Goal: Task Accomplishment & Management: Manage account settings

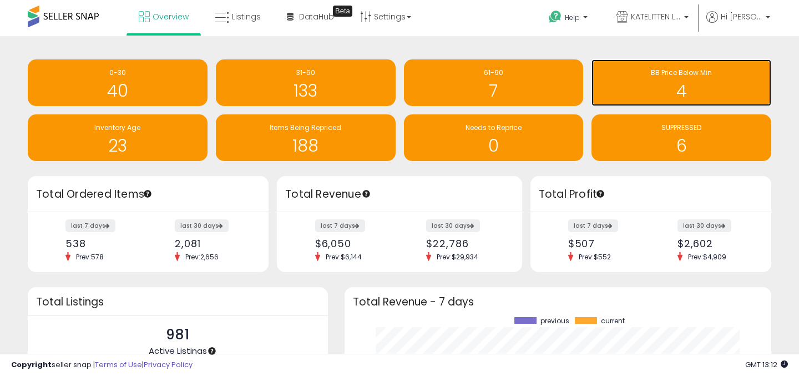
click at [669, 80] on div "4" at bounding box center [681, 84] width 169 height 32
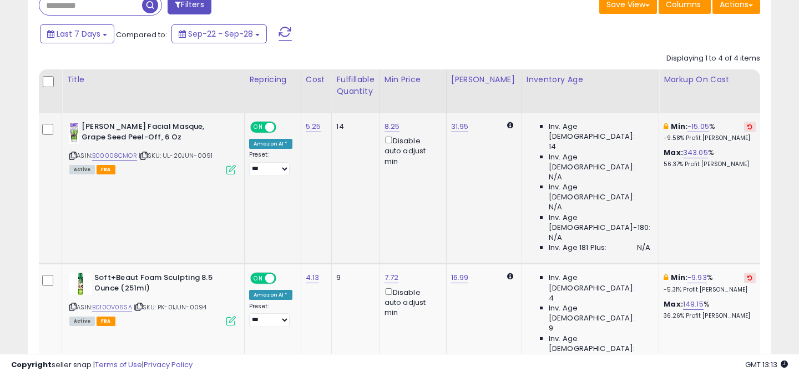
scroll to position [0, 3]
click at [127, 156] on link "B00008CMOR" at bounding box center [116, 155] width 45 height 9
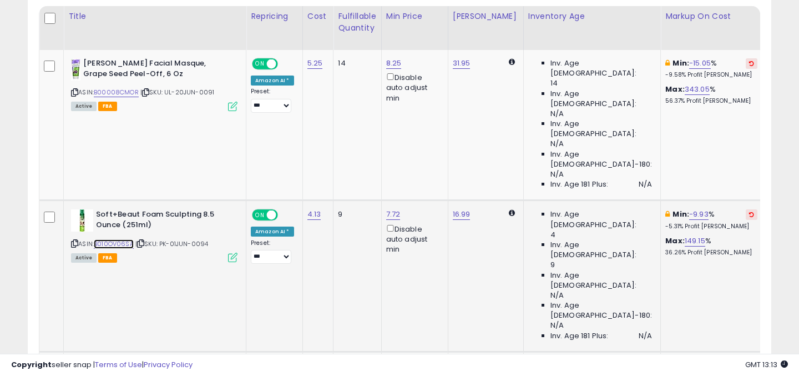
click at [130, 239] on link "B010OV06SA" at bounding box center [114, 243] width 40 height 9
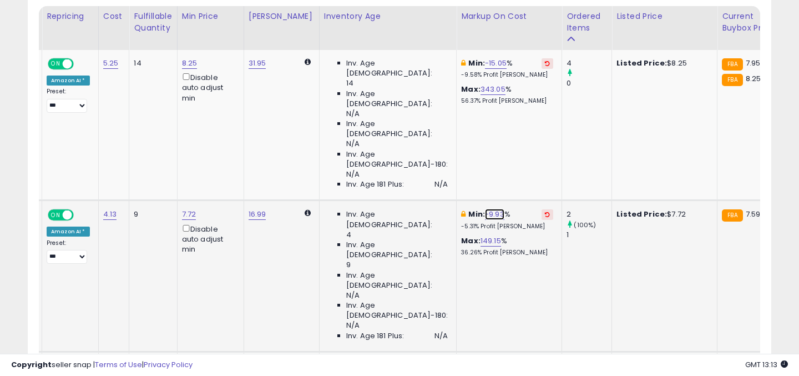
click at [485, 209] on link "-9.93" at bounding box center [494, 214] width 19 height 11
drag, startPoint x: 426, startPoint y: 96, endPoint x: 389, endPoint y: 102, distance: 37.7
click at [390, 101] on div "***** This will override store markup" at bounding box center [465, 102] width 160 height 41
type input "*"
click at [514, 95] on button "submit" at bounding box center [504, 95] width 19 height 17
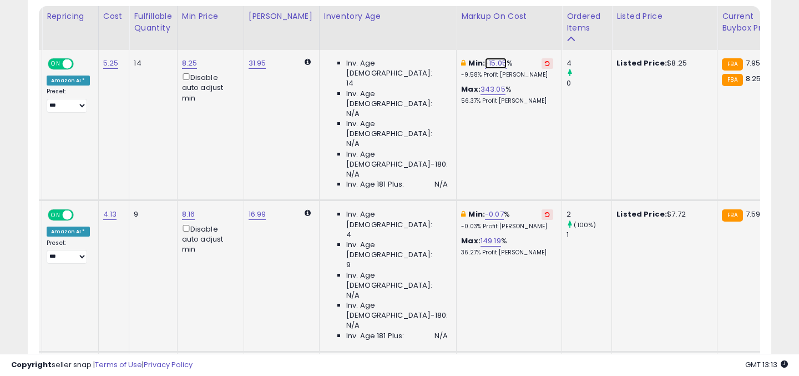
click at [485, 66] on link "-15.05" at bounding box center [496, 63] width 22 height 11
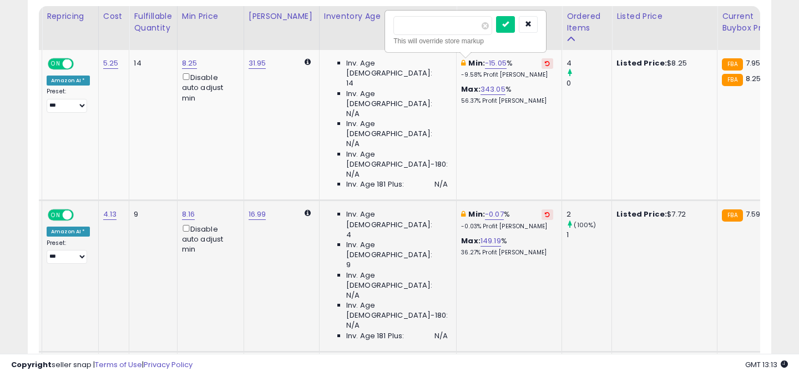
drag, startPoint x: 441, startPoint y: 31, endPoint x: 351, endPoint y: 31, distance: 89.4
click at [354, 31] on table "Title Repricing" at bounding box center [335, 330] width 1000 height 649
type input "**"
type input "*"
click at [509, 27] on icon "submit" at bounding box center [505, 24] width 7 height 7
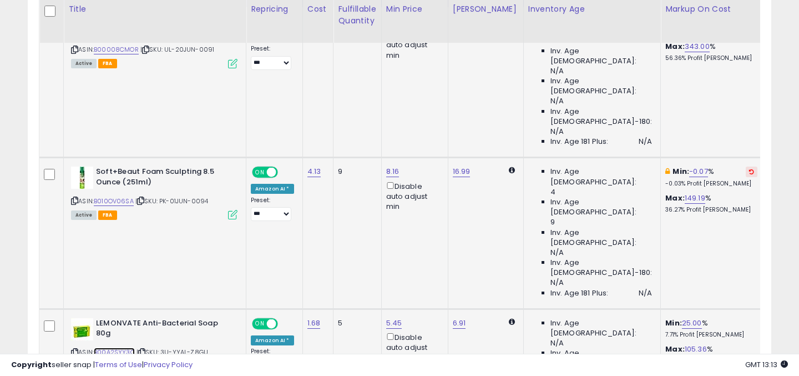
click at [121, 347] on link "B00A2SYY3O" at bounding box center [114, 351] width 41 height 9
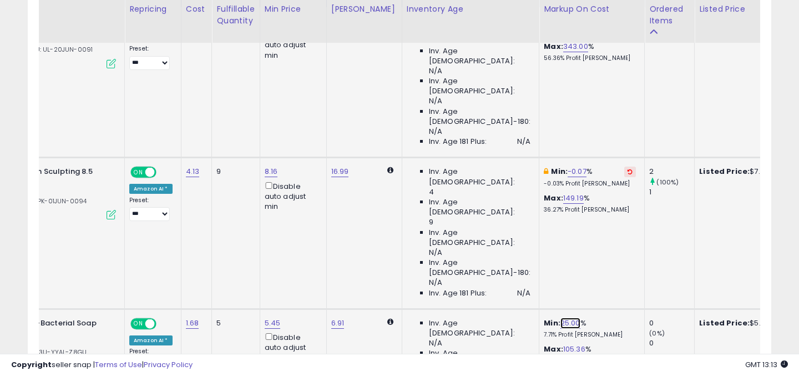
click at [561, 317] on link "25.00" at bounding box center [571, 322] width 20 height 11
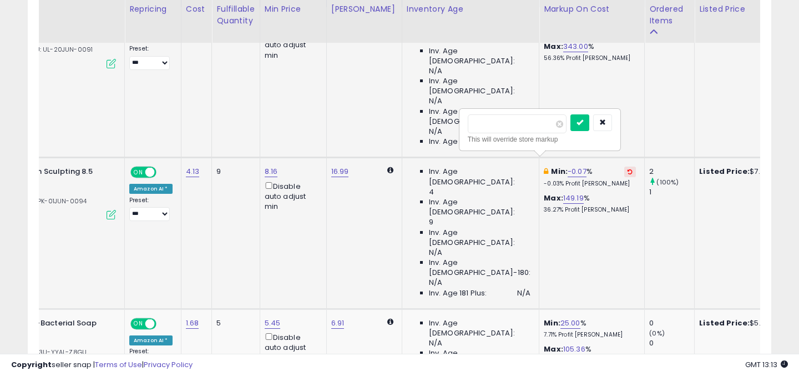
drag, startPoint x: 506, startPoint y: 124, endPoint x: 446, endPoint y: 124, distance: 59.9
click at [460, 124] on div "***** This will override store markup" at bounding box center [540, 129] width 160 height 41
type input "*"
click at [589, 122] on button "submit" at bounding box center [580, 122] width 19 height 17
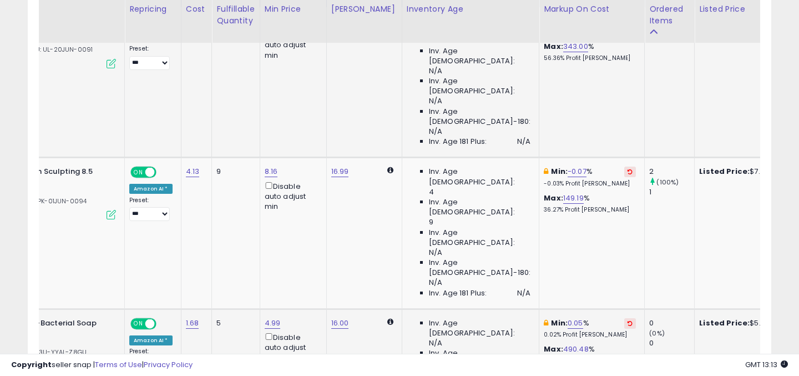
click at [596, 318] on div "Min: 0.05 % 0.02% Profit Margin Max: 490.48 % 51.50% Profit Margin" at bounding box center [590, 341] width 92 height 47
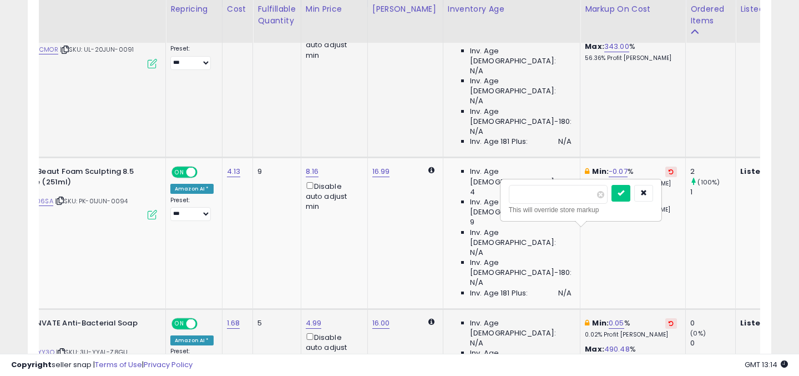
drag, startPoint x: 550, startPoint y: 198, endPoint x: 495, endPoint y: 189, distance: 55.7
click at [497, 190] on tbody "Queen Helene Facial Masque, Grape Seed Peel-Off, 6 Oz ASIN: B00008CMOR | SKU: U…" at bounding box center [458, 309] width 999 height 604
type input "*"
click at [630, 199] on button "submit" at bounding box center [621, 193] width 19 height 17
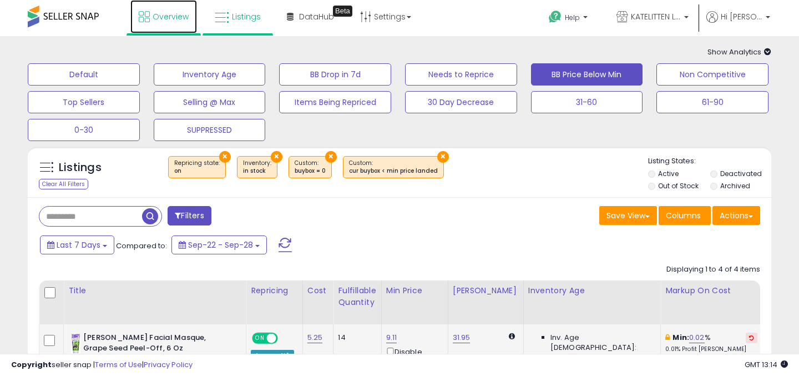
click at [159, 19] on span "Overview" at bounding box center [171, 16] width 36 height 11
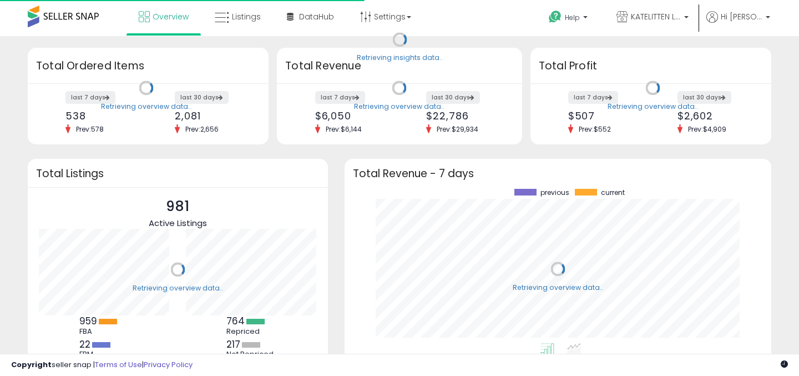
scroll to position [154, 405]
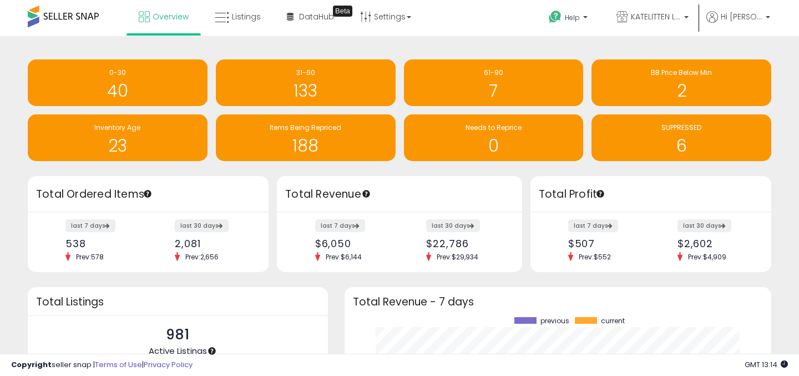
click at [259, 170] on div "Retrieving insights data.. 0-30 40 31-60 133 61-90 7" at bounding box center [399, 111] width 760 height 129
